Goal: Find specific page/section: Find specific page/section

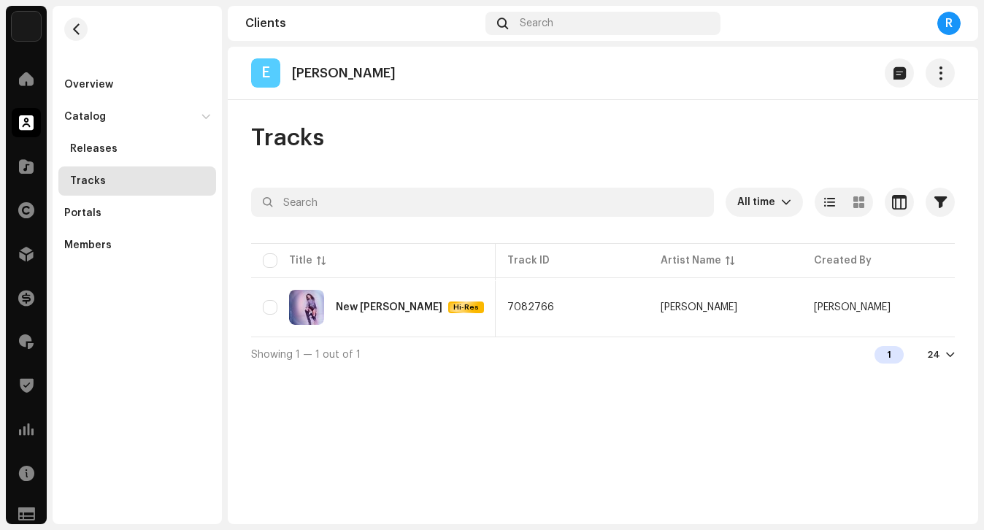
scroll to position [0, 322]
click at [35, 81] on div at bounding box center [26, 78] width 29 height 29
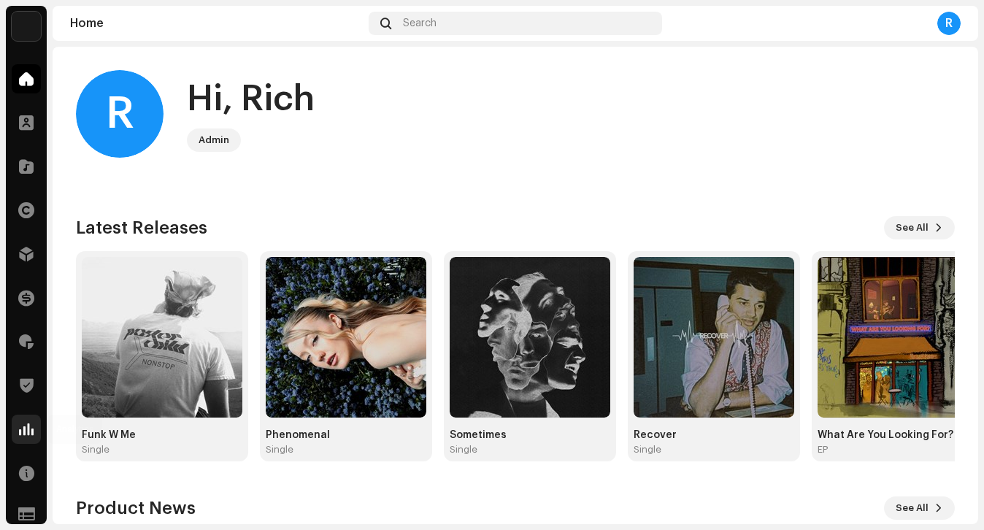
click at [23, 438] on div at bounding box center [26, 429] width 29 height 29
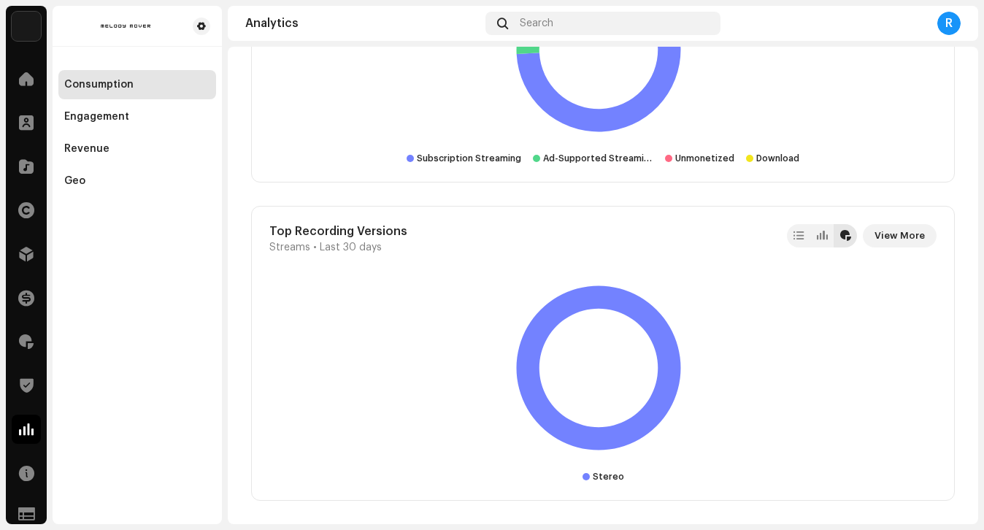
scroll to position [2770, 0]
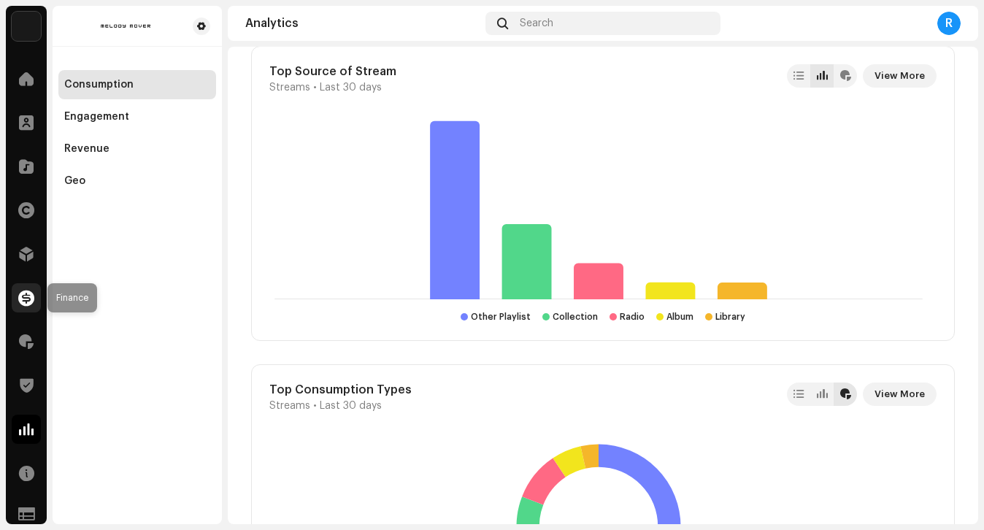
click at [30, 295] on span at bounding box center [26, 298] width 16 height 12
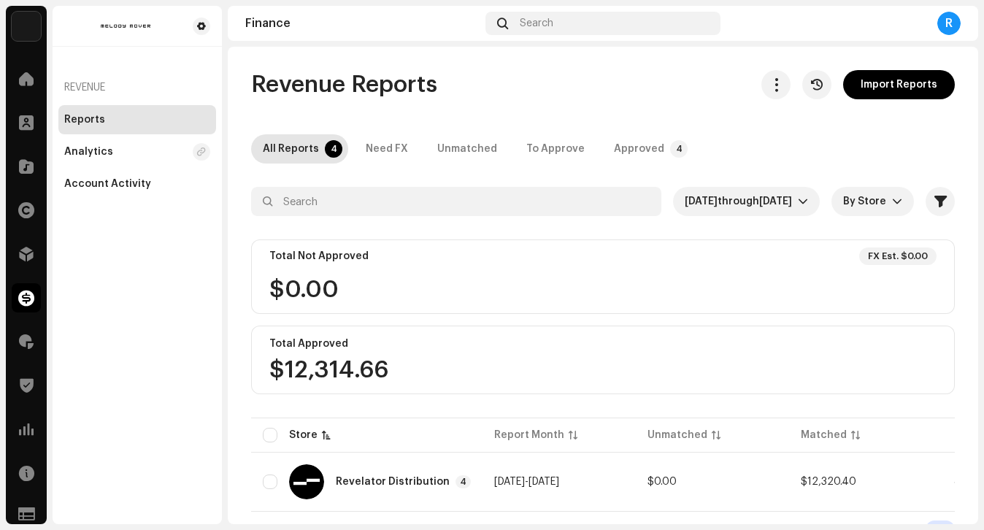
scroll to position [28, 0]
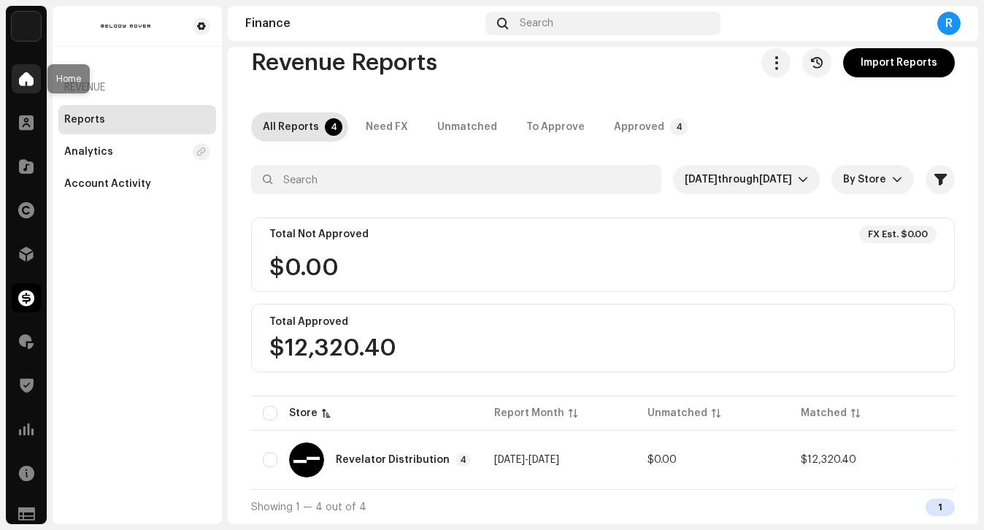
click at [23, 75] on span at bounding box center [26, 79] width 15 height 12
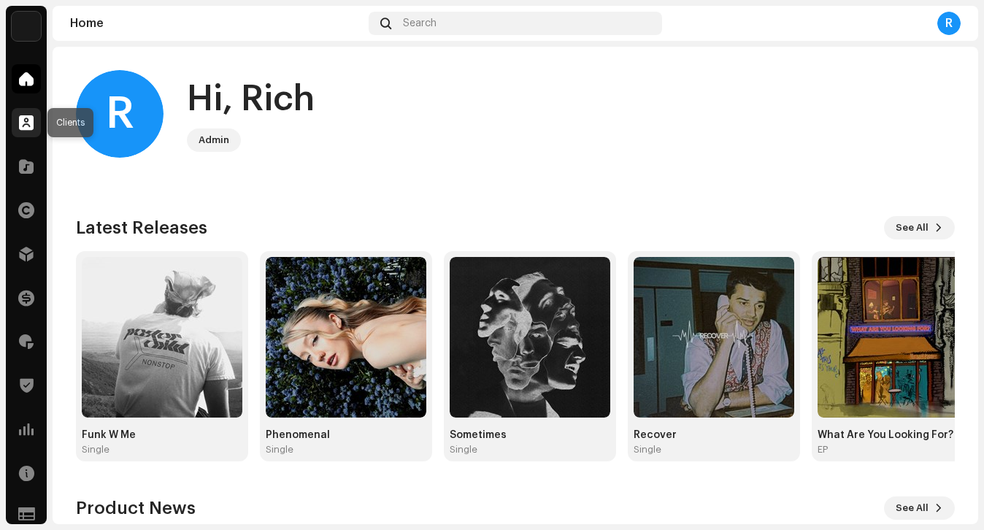
click at [23, 122] on span at bounding box center [26, 123] width 15 height 12
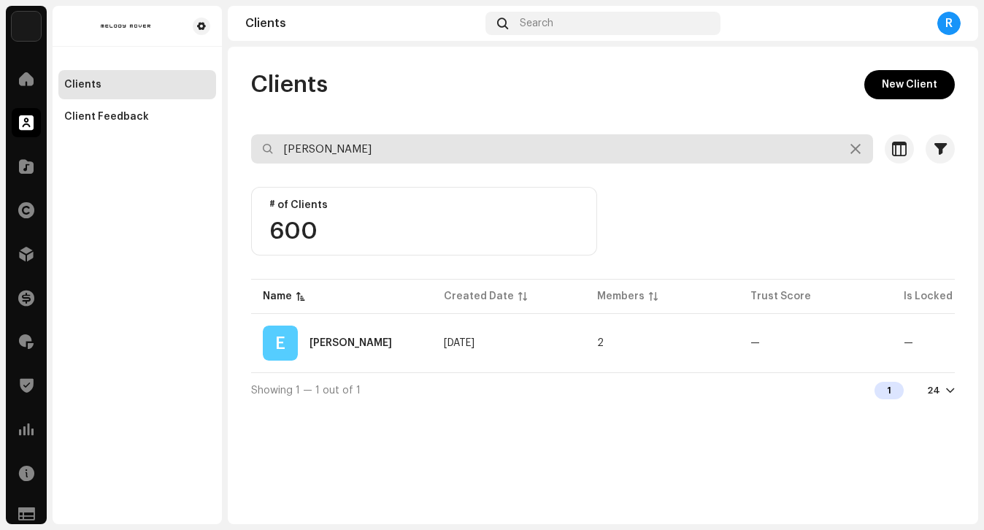
click at [366, 151] on input "[PERSON_NAME]" at bounding box center [562, 148] width 622 height 29
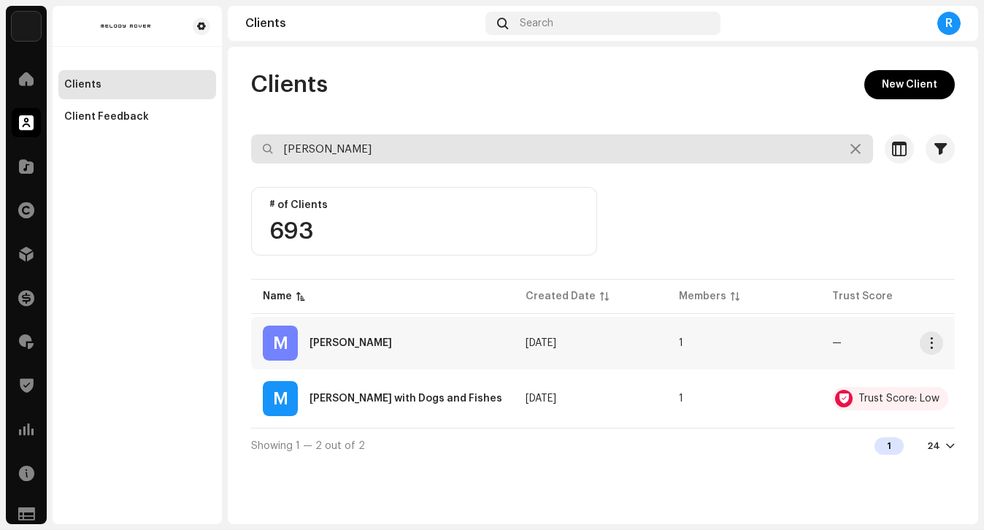
type input "[PERSON_NAME]"
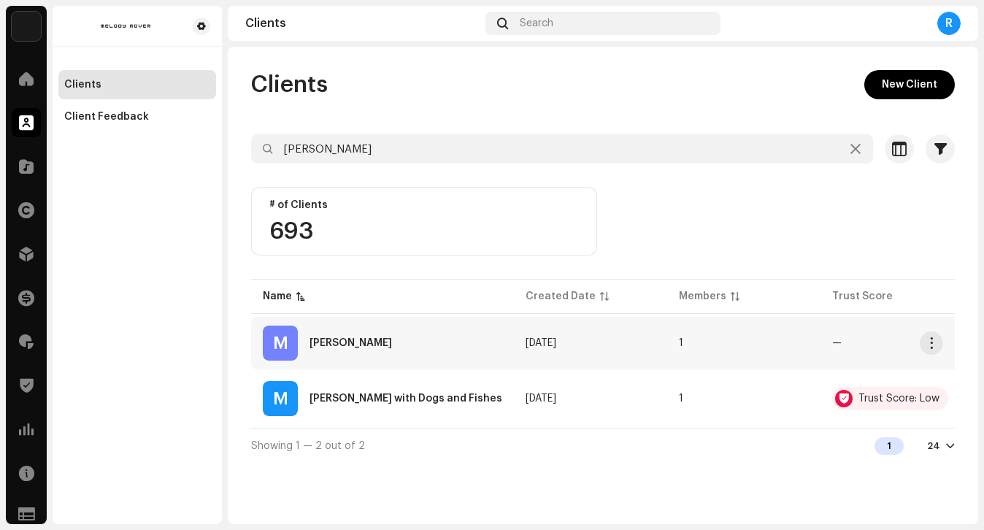
click at [365, 338] on div "[PERSON_NAME]" at bounding box center [351, 343] width 82 height 10
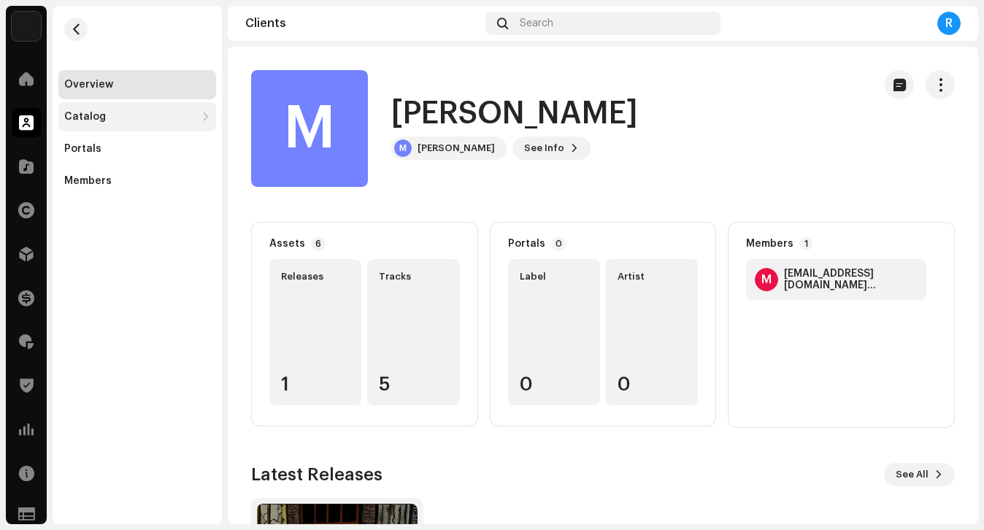
click at [156, 123] on div "Catalog" at bounding box center [137, 116] width 158 height 29
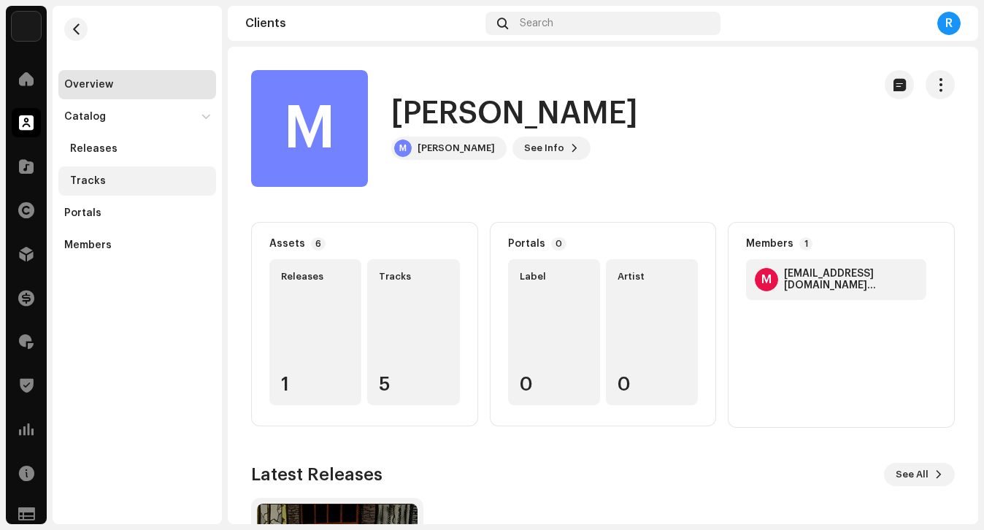
click at [131, 180] on div "Tracks" at bounding box center [140, 181] width 140 height 12
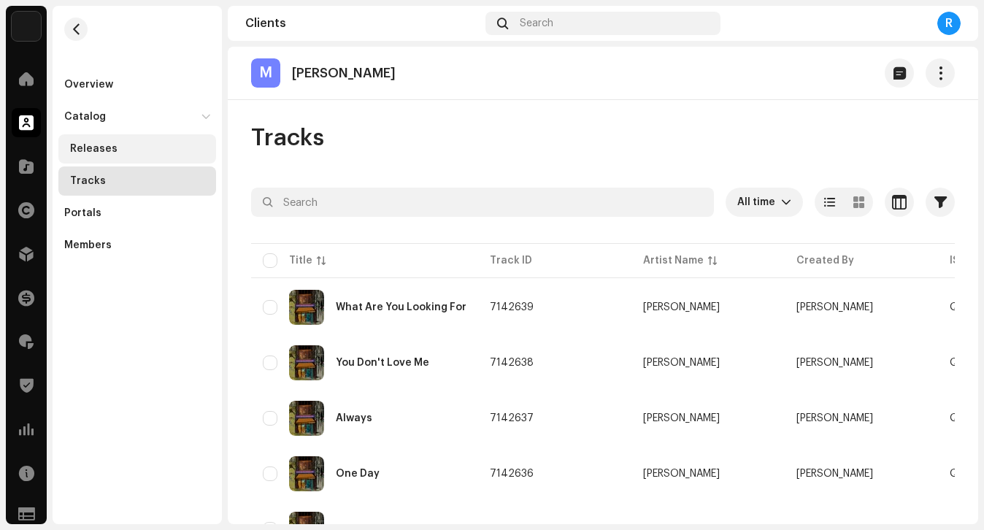
click at [134, 148] on div "Releases" at bounding box center [140, 149] width 140 height 12
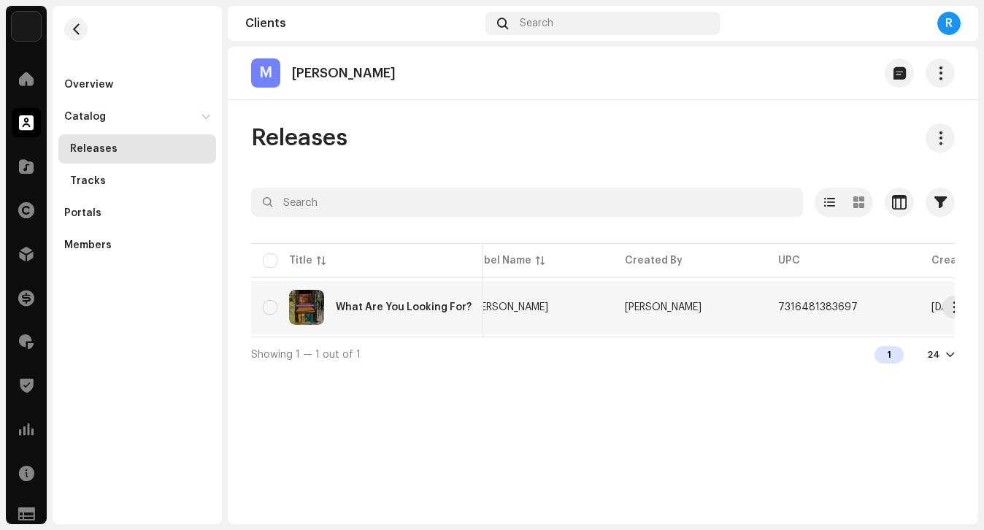
scroll to position [0, 419]
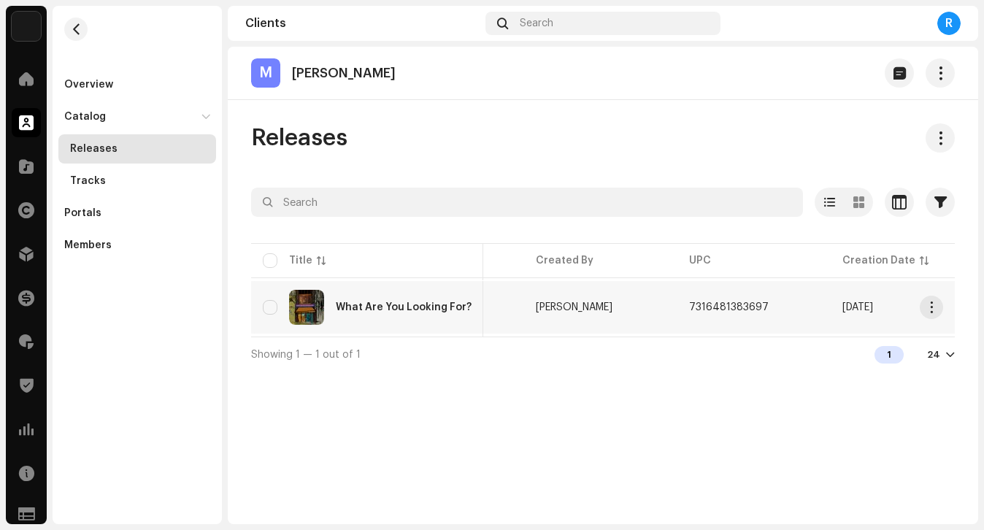
copy tr "7316481383697"
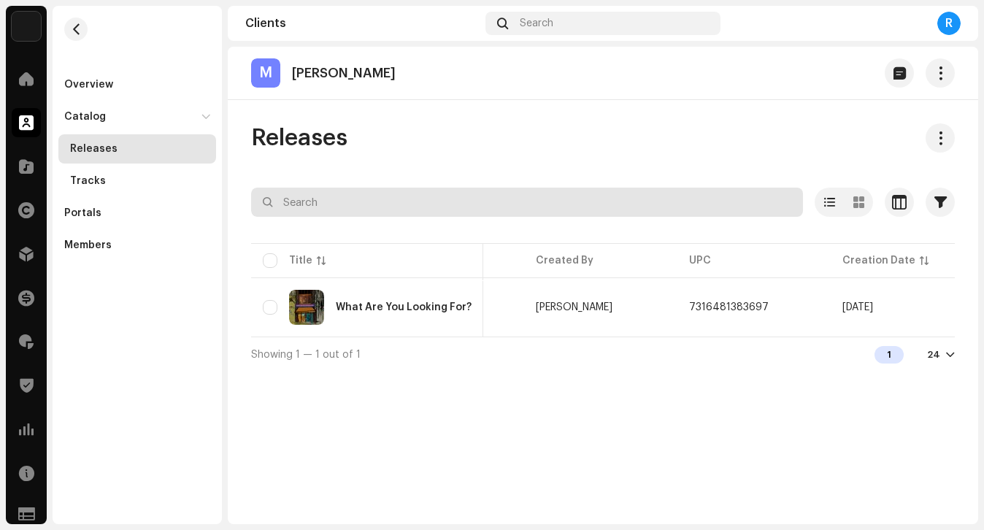
drag, startPoint x: 761, startPoint y: 310, endPoint x: 663, endPoint y: 202, distance: 145.2
click at [663, 203] on div "Selected 0 Options Filters Distribution status Never Distributed Processing Iss…" at bounding box center [603, 280] width 704 height 184
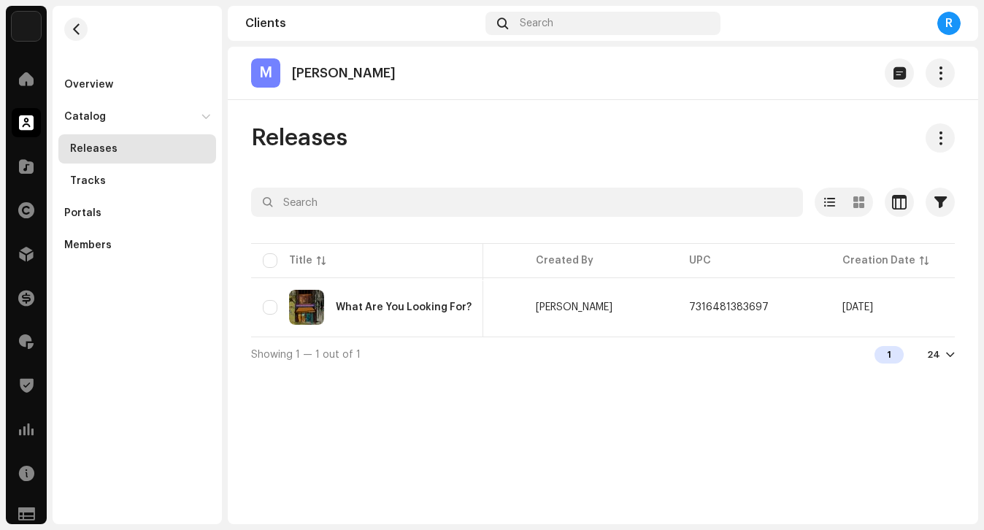
click at [648, 123] on div "Releases" at bounding box center [603, 137] width 704 height 29
